Goal: Task Accomplishment & Management: Manage account settings

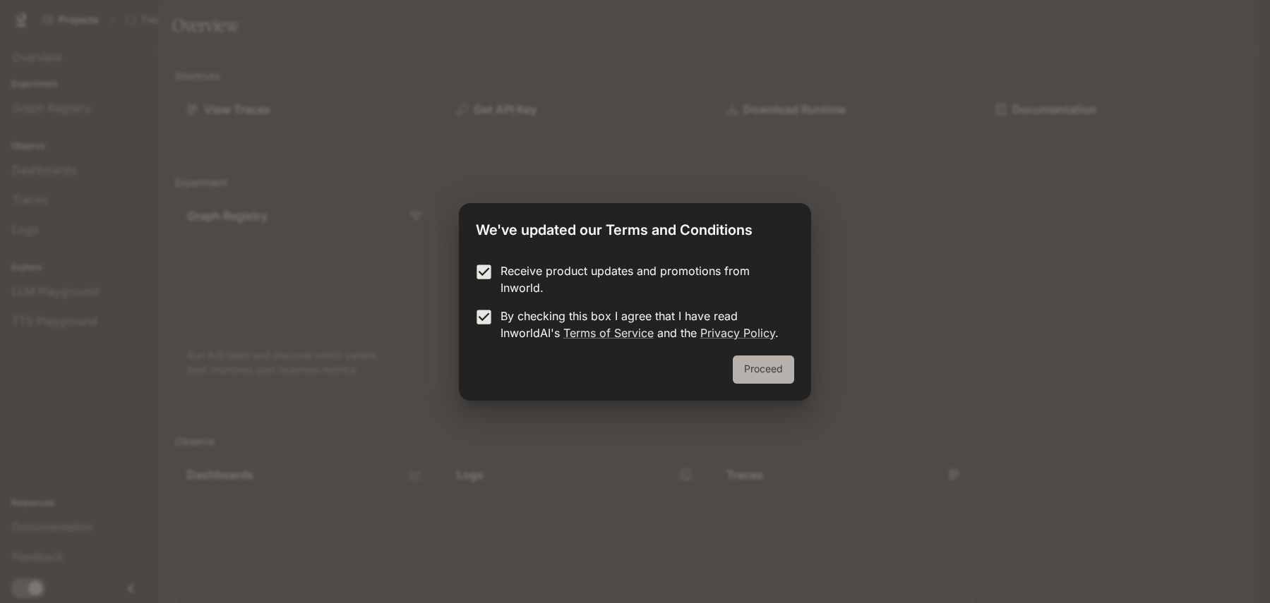
click at [760, 371] on button "Proceed" at bounding box center [762, 370] width 61 height 28
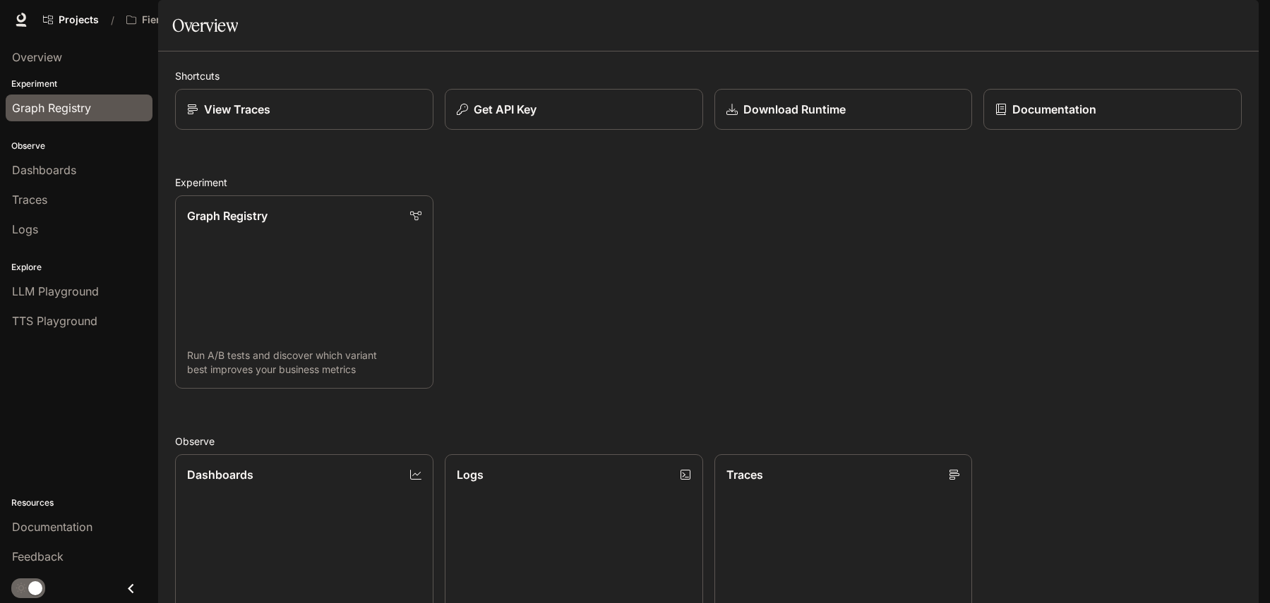
click at [60, 110] on span "Graph Registry" at bounding box center [51, 108] width 79 height 17
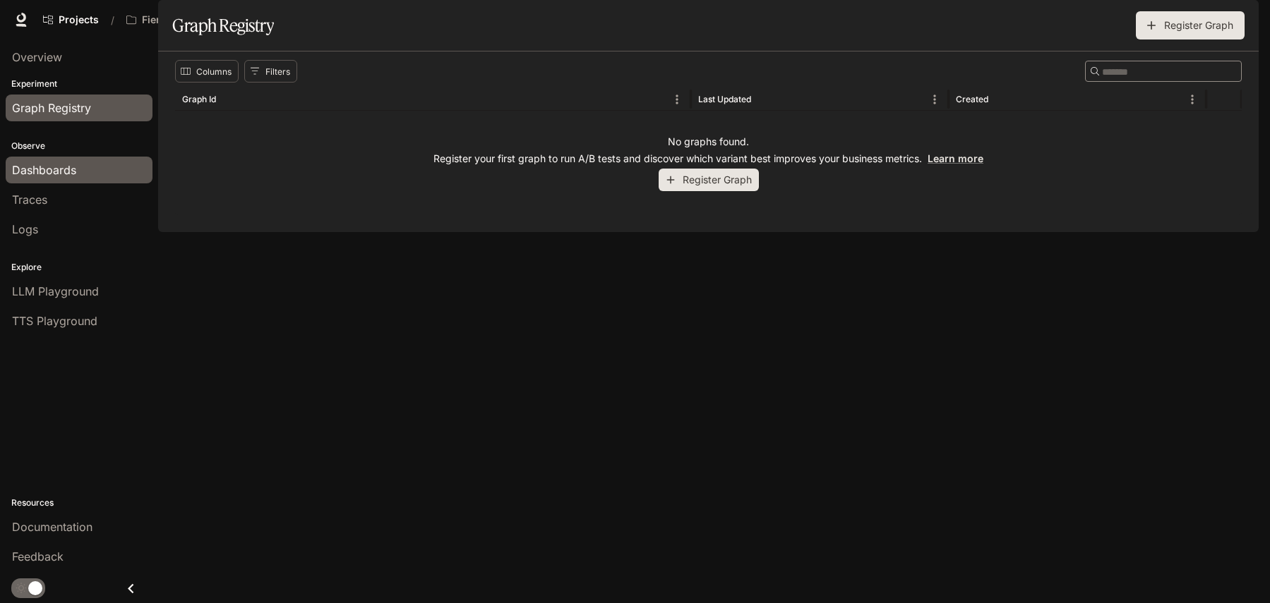
click at [54, 170] on span "Dashboards" at bounding box center [44, 170] width 64 height 17
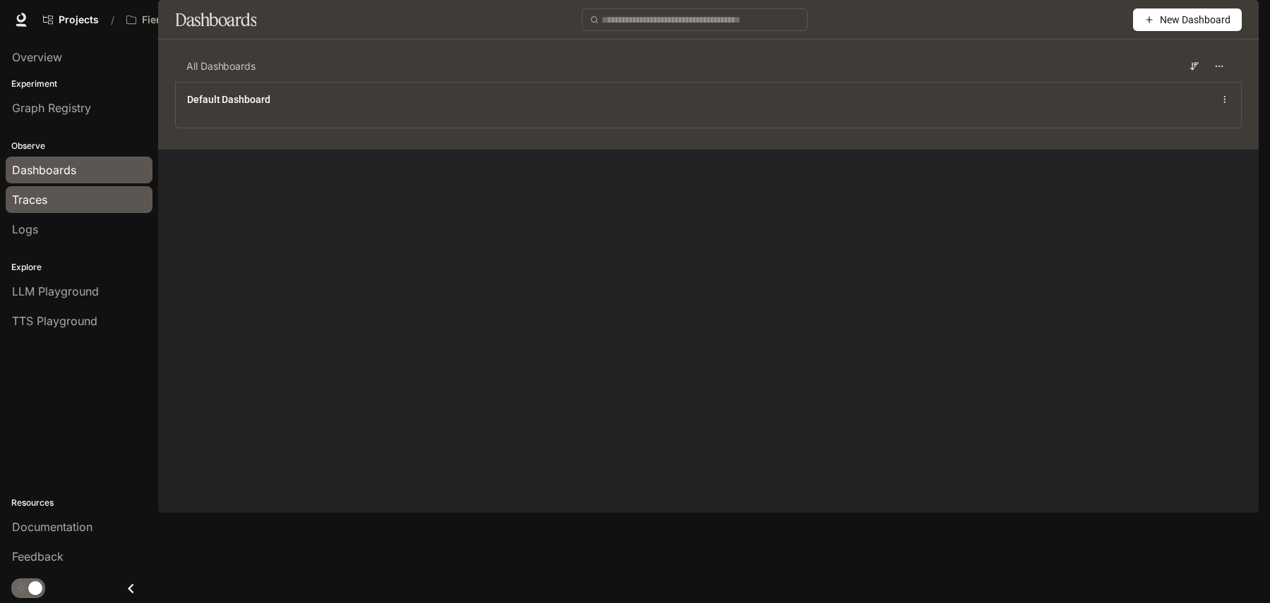
click at [51, 199] on div "Traces" at bounding box center [79, 199] width 134 height 17
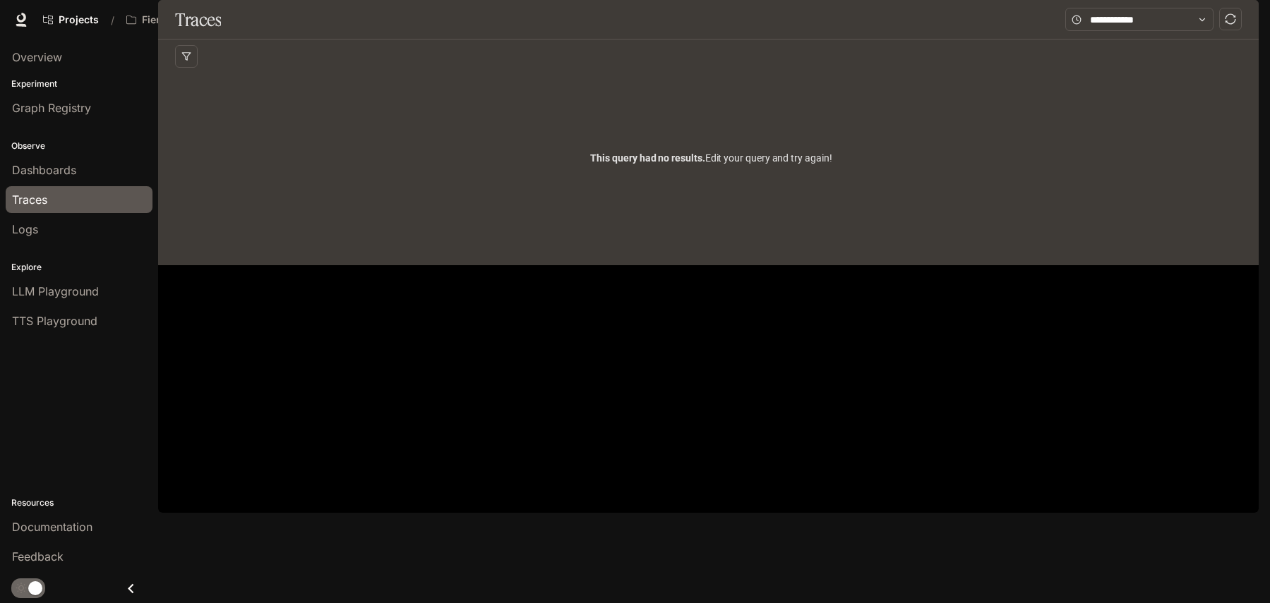
click at [1243, 18] on icon "button" at bounding box center [1238, 19] width 11 height 11
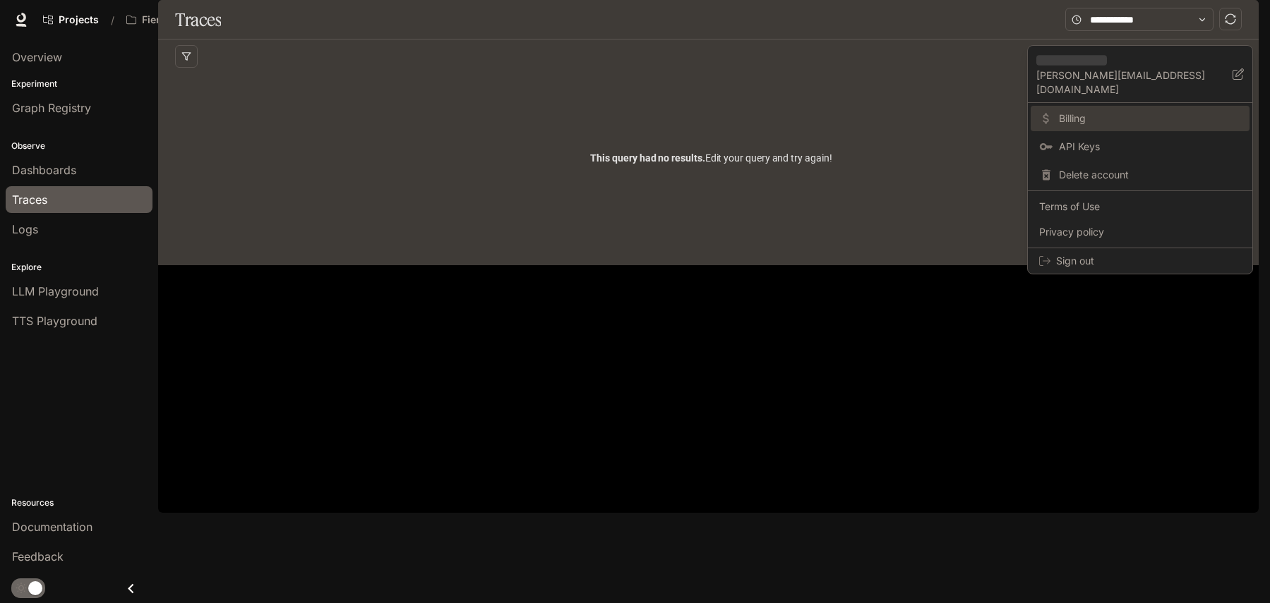
click at [1085, 111] on span "Billing" at bounding box center [1150, 118] width 182 height 14
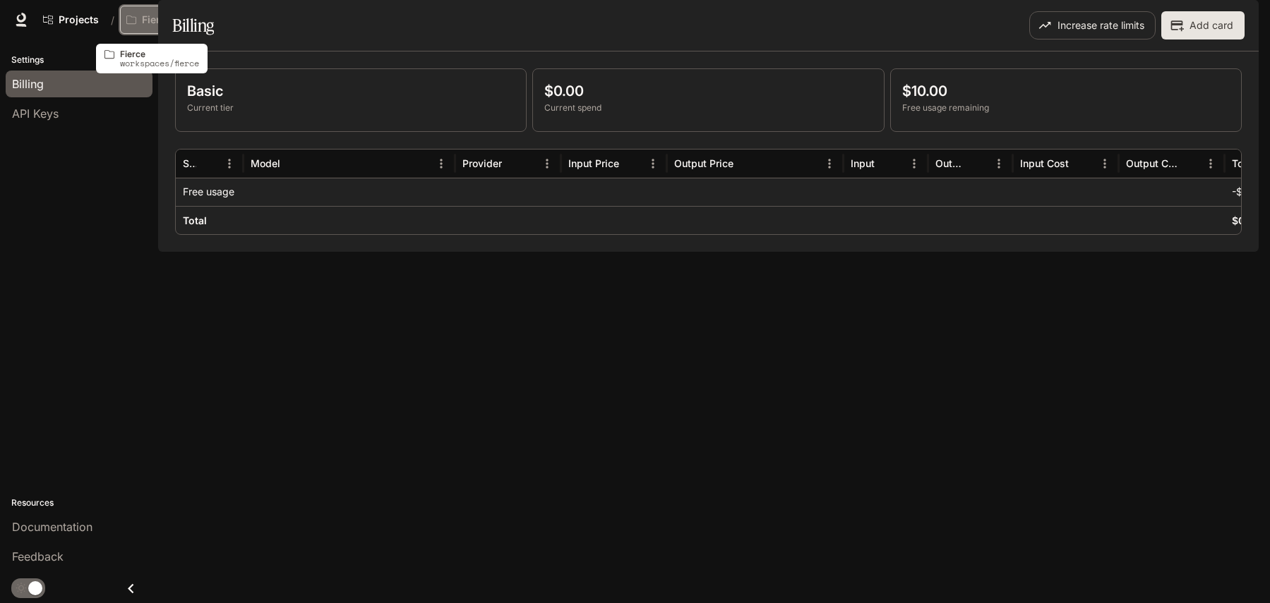
click at [145, 19] on p "Fierce" at bounding box center [157, 20] width 30 height 12
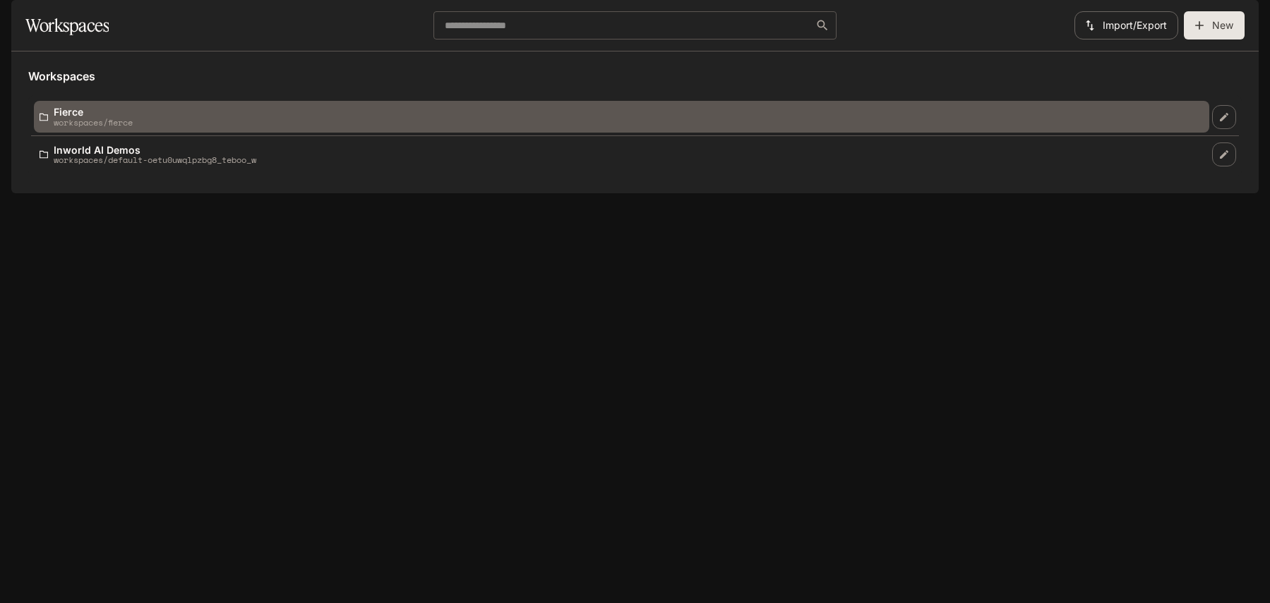
click at [162, 127] on div "Fierce workspaces/fierce" at bounding box center [622, 117] width 1164 height 20
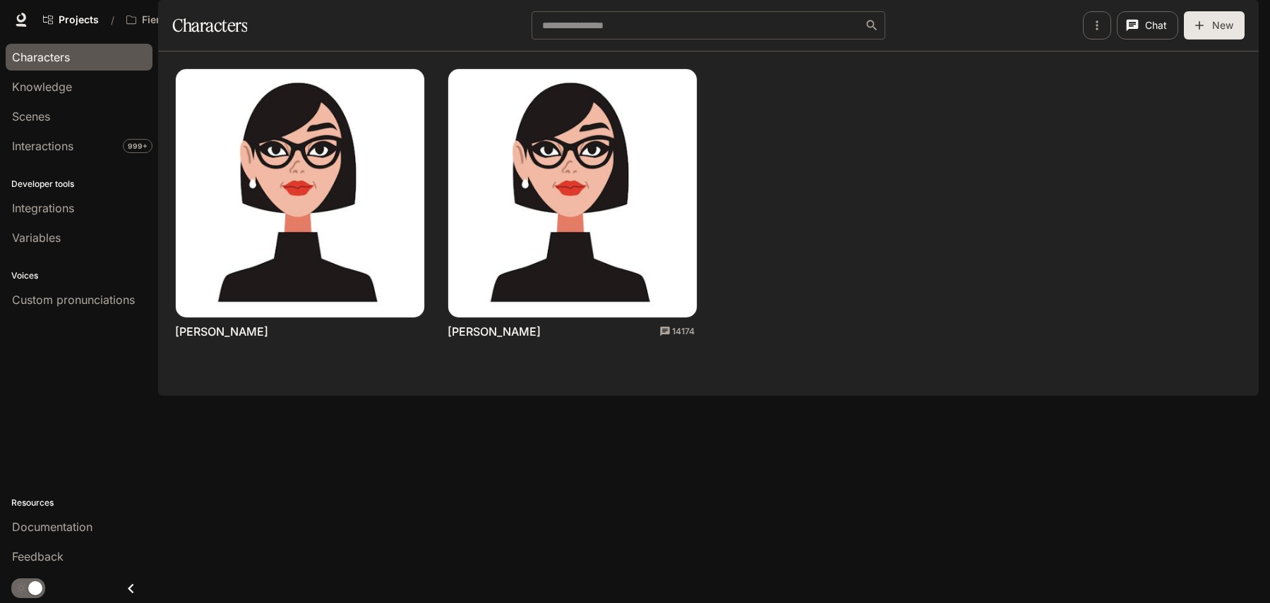
click at [1238, 20] on icon "button" at bounding box center [1239, 20] width 8 height 8
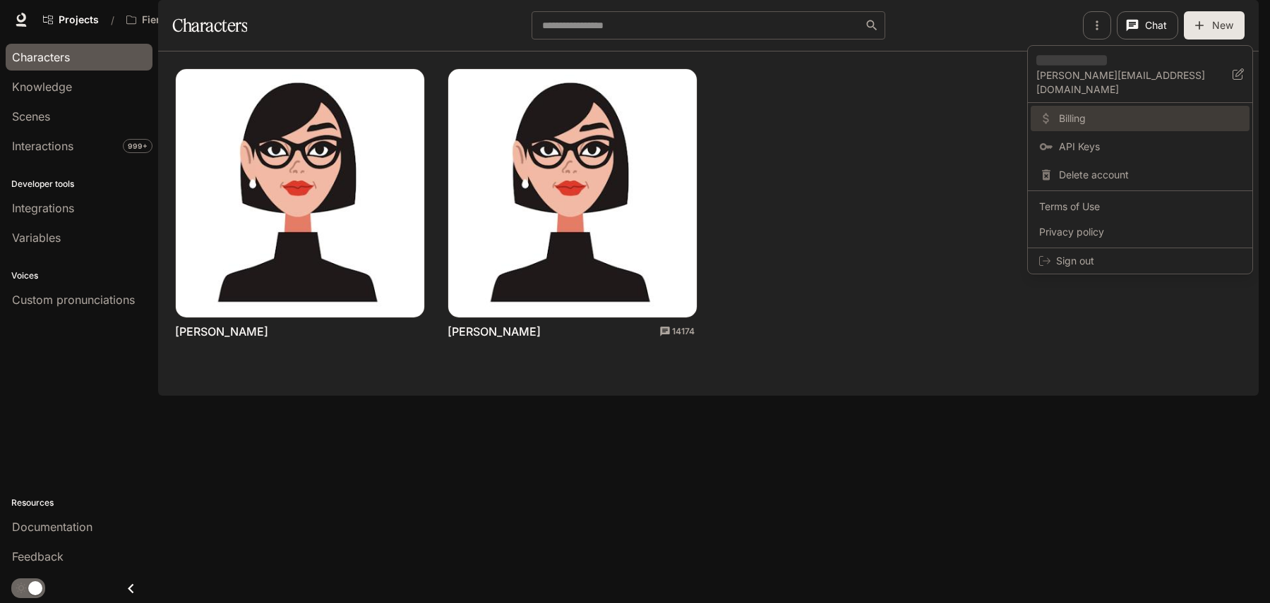
click at [1102, 111] on span "Billing" at bounding box center [1150, 118] width 182 height 14
